Goal: Find specific page/section: Find specific page/section

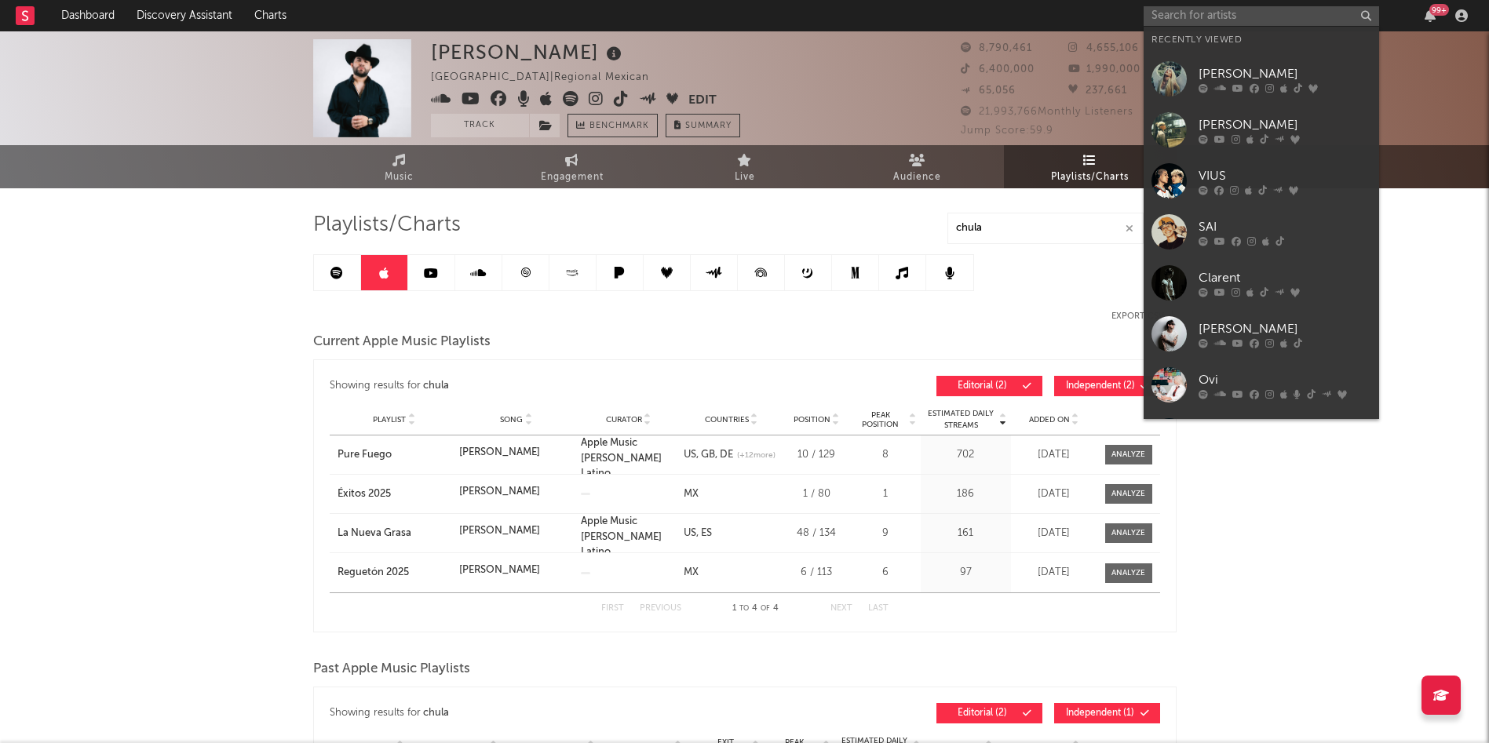
click at [1229, 6] on input "text" at bounding box center [1260, 16] width 235 height 20
click at [1288, 221] on div "SAI" at bounding box center [1284, 226] width 173 height 19
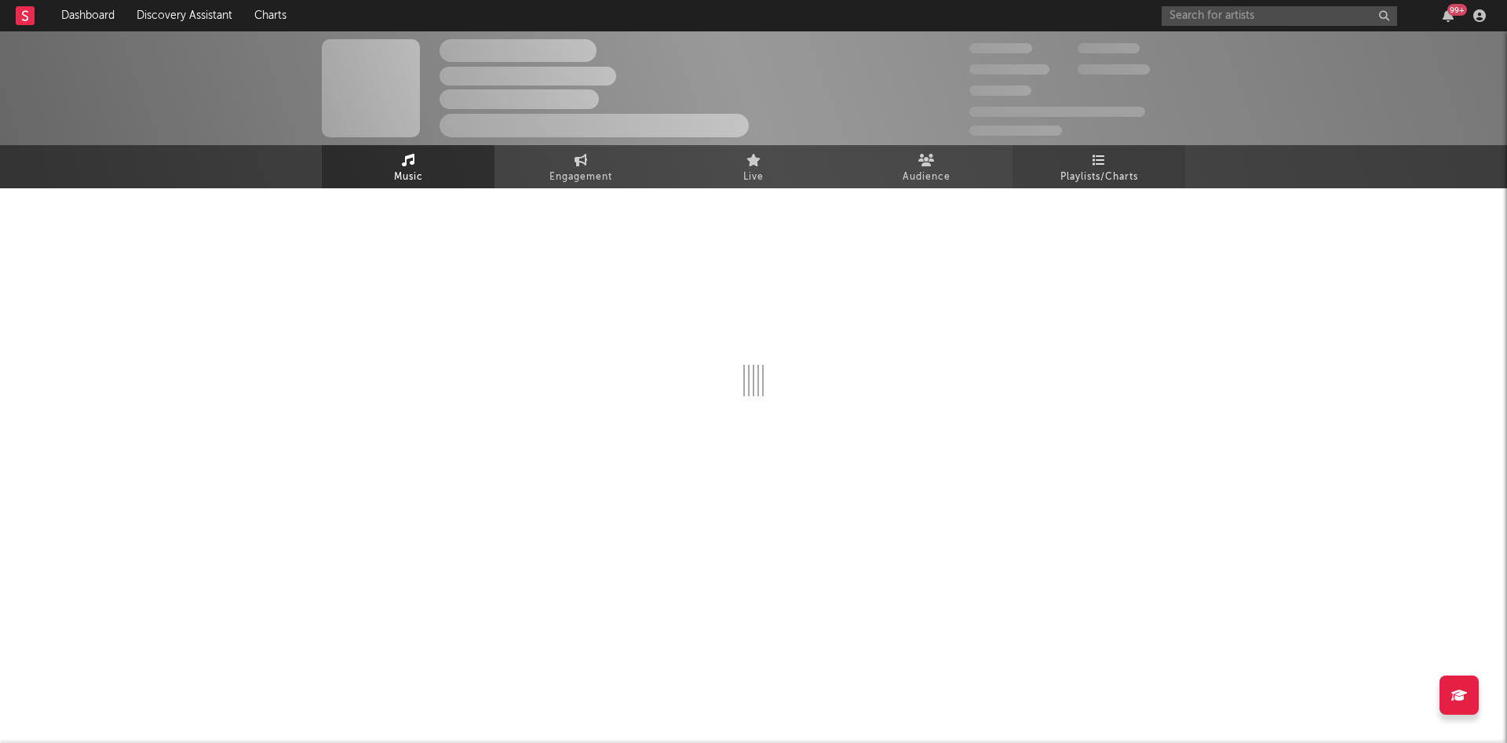
select select "6m"
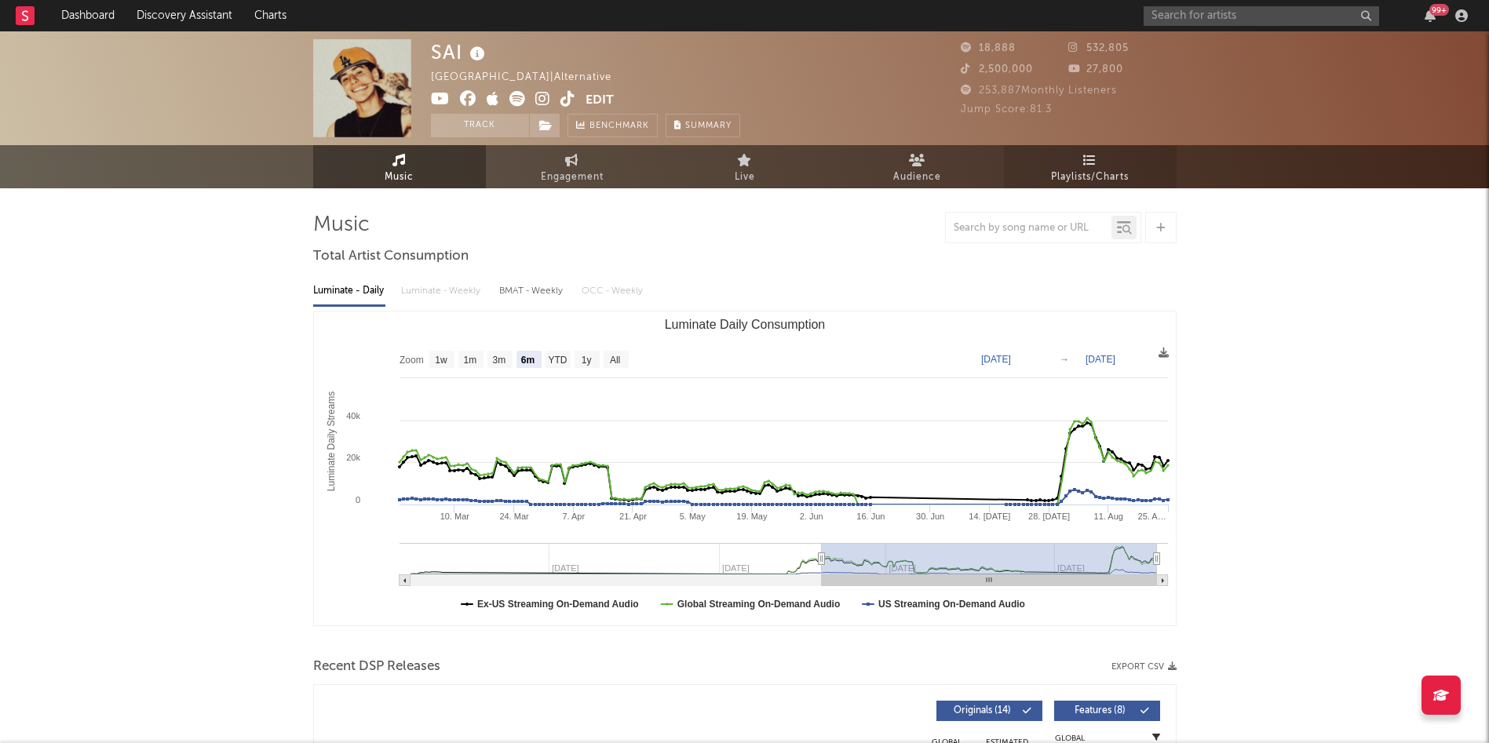
click at [1069, 185] on span "Playlists/Charts" at bounding box center [1090, 177] width 78 height 19
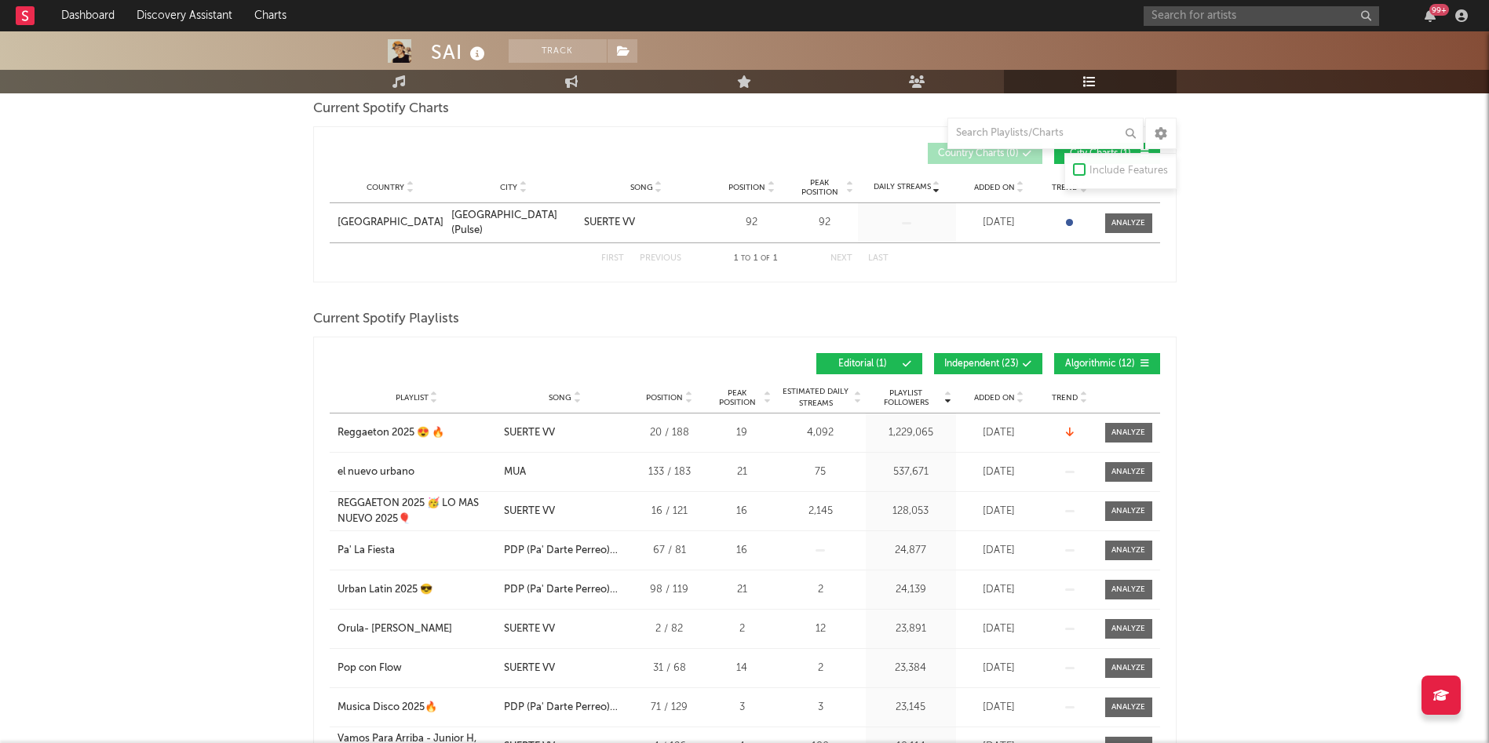
scroll to position [235, 0]
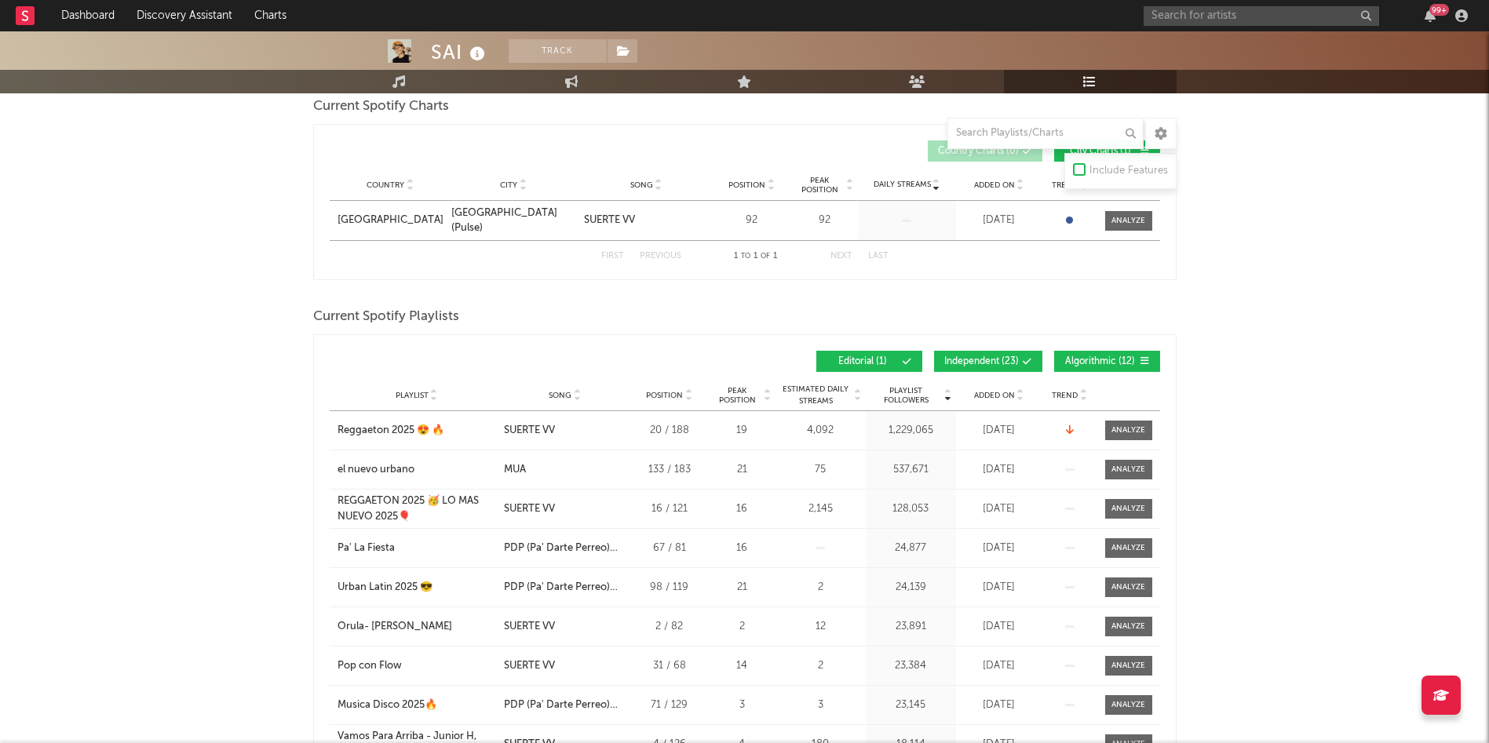
click at [999, 361] on span at bounding box center [1000, 361] width 2 height 9
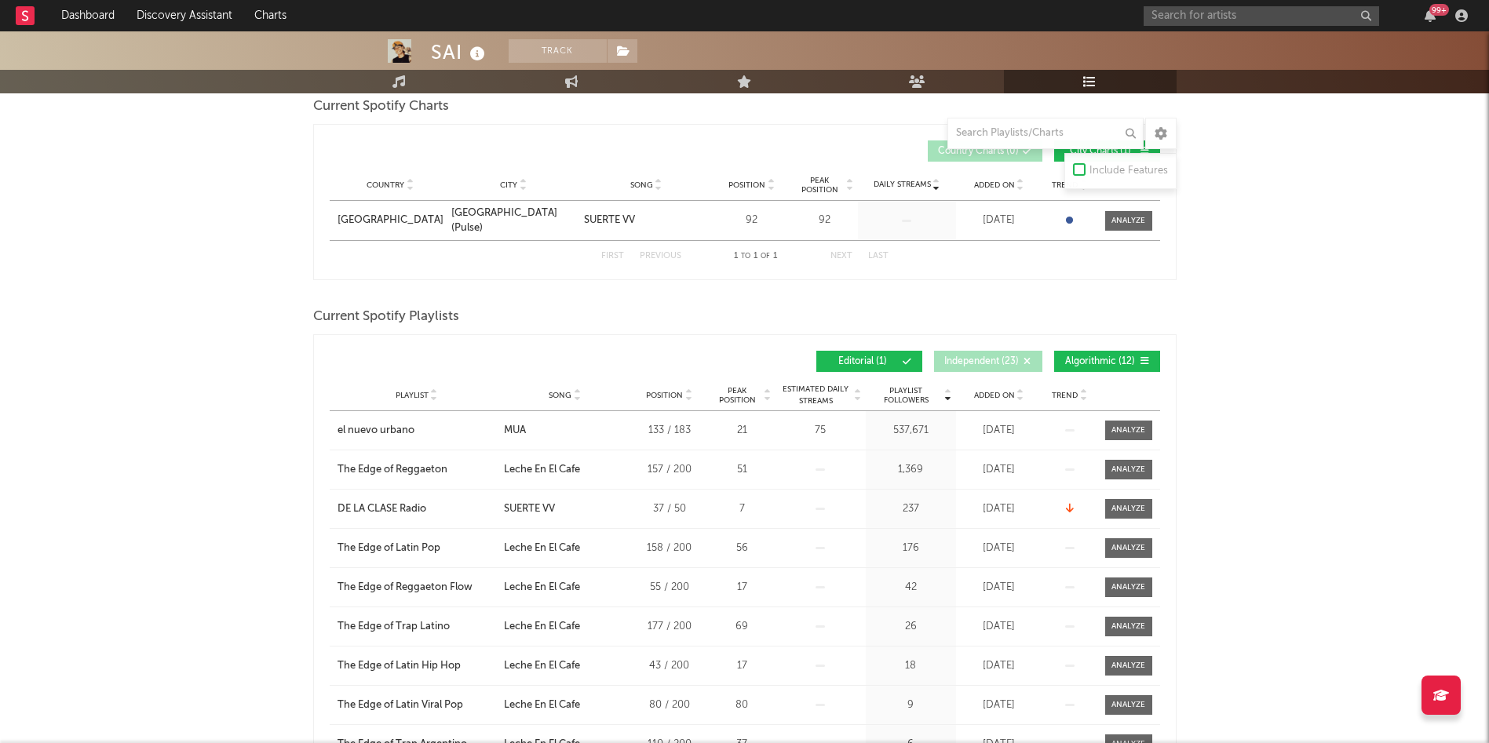
click at [1116, 367] on button "Algorithmic ( 12 )" at bounding box center [1107, 361] width 106 height 21
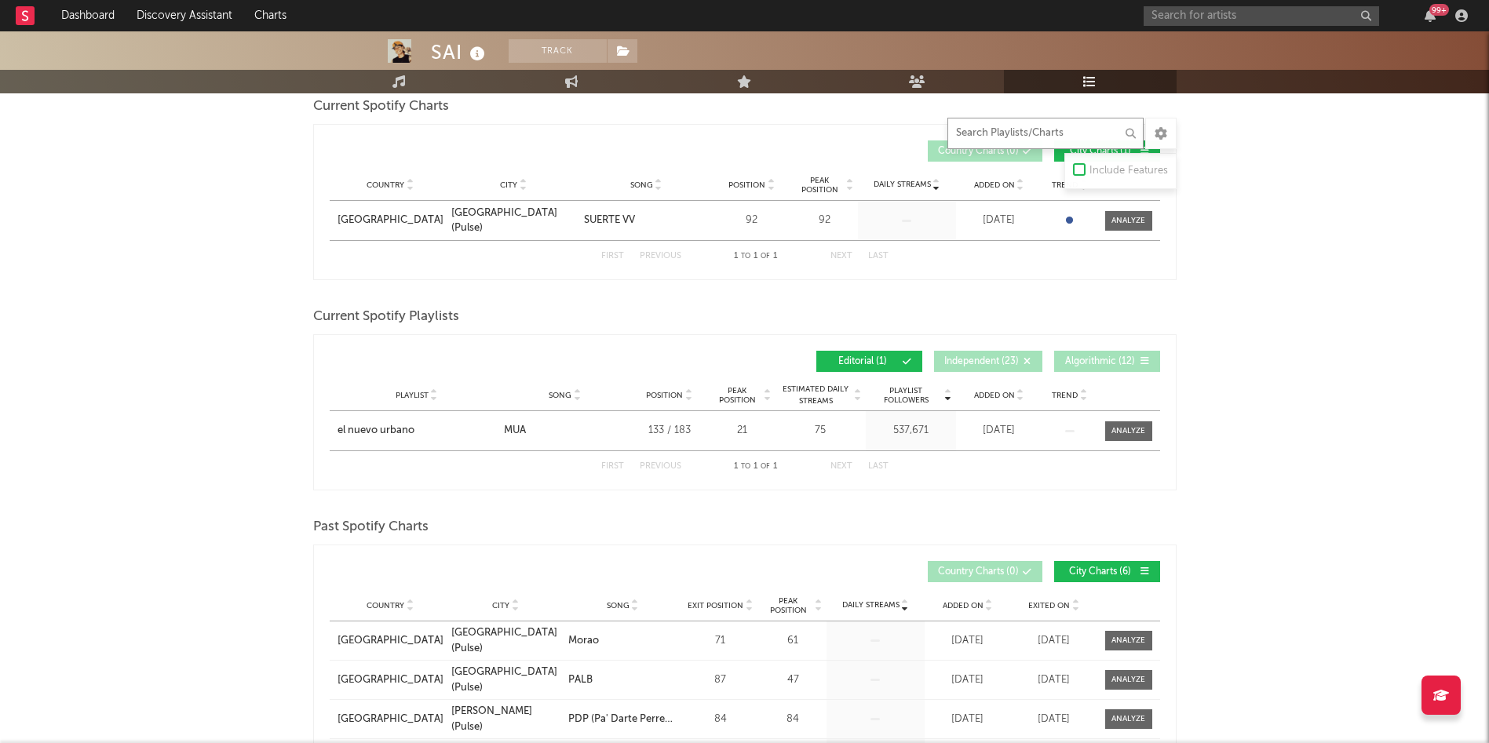
click at [1007, 133] on input "text" at bounding box center [1045, 133] width 196 height 31
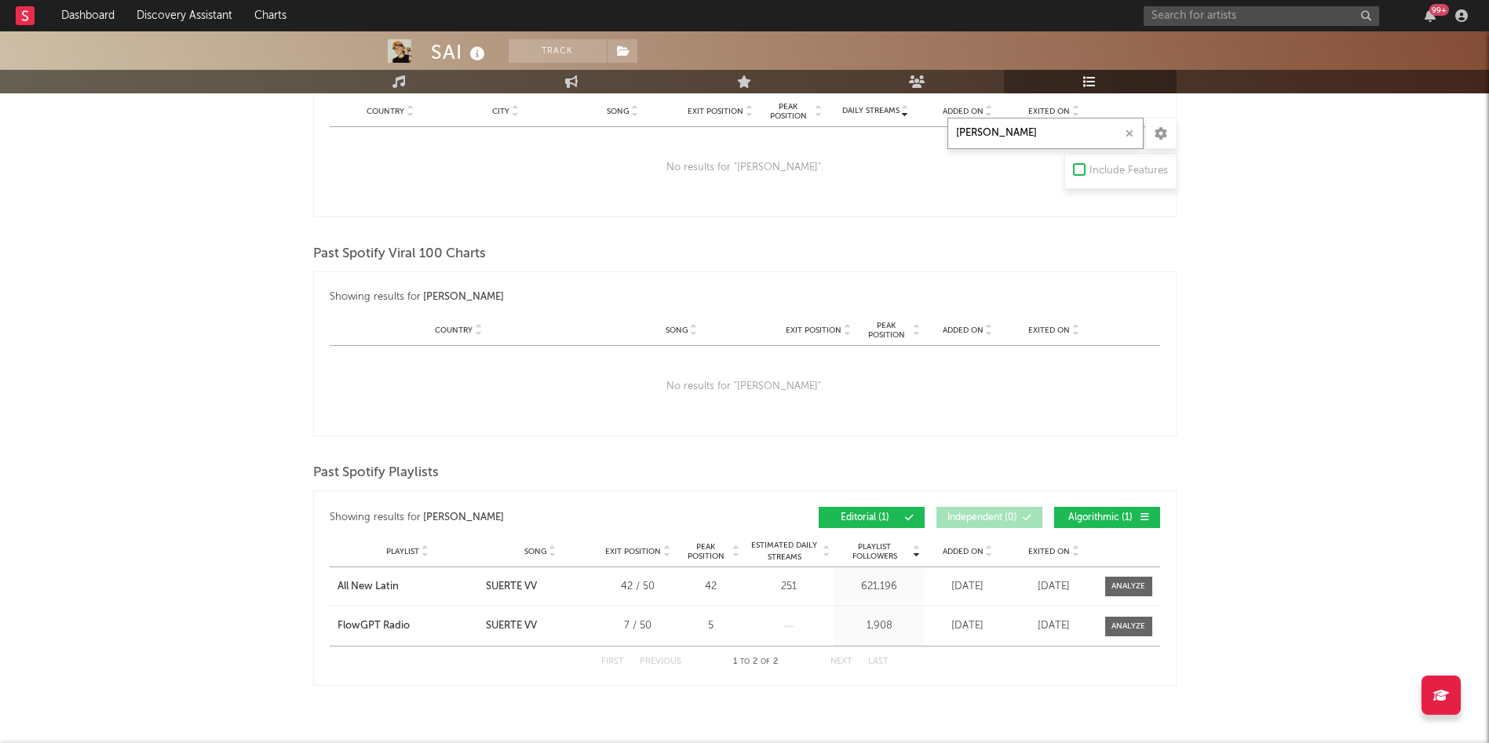
scroll to position [775, 0]
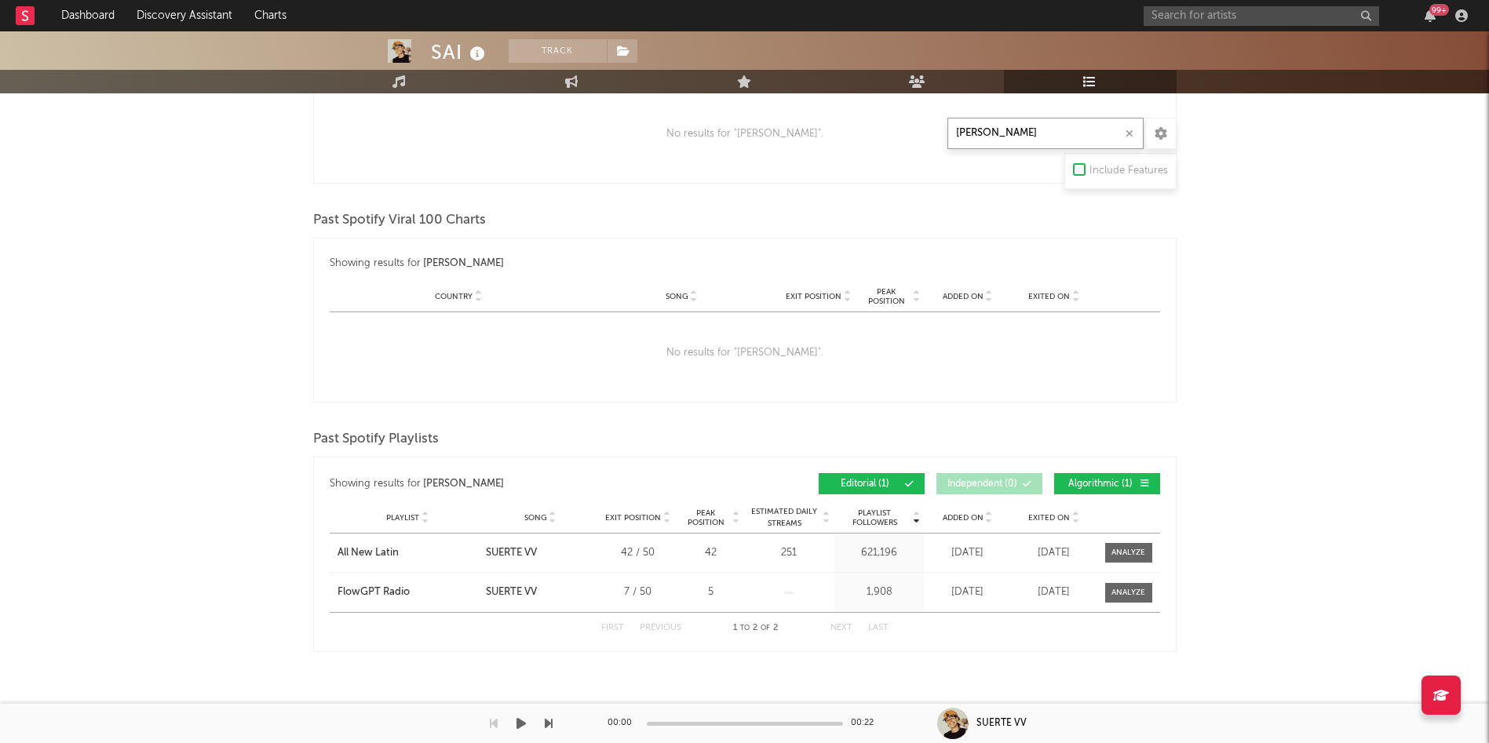
type input "[PERSON_NAME]"
